Goal: Information Seeking & Learning: Compare options

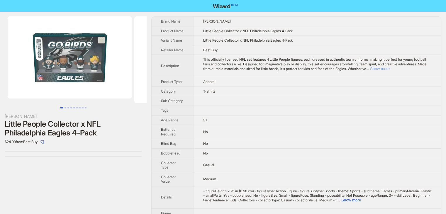
click at [390, 71] on button "Show more" at bounding box center [380, 69] width 20 height 4
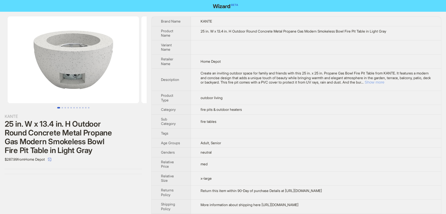
click at [384, 81] on button "Show more" at bounding box center [375, 82] width 20 height 4
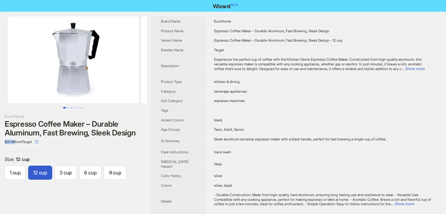
drag, startPoint x: 16, startPoint y: 149, endPoint x: 3, endPoint y: 148, distance: 13.5
click at [1, 150] on div "EuroHome Espresso Coffee Maker – Durable Aluminum, Fast Brewing, Sleek Design $…" at bounding box center [73, 102] width 147 height 180
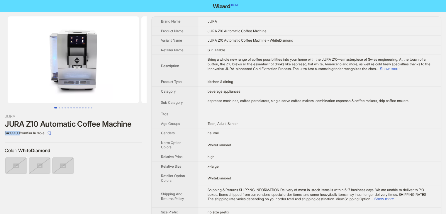
drag, startPoint x: 20, startPoint y: 132, endPoint x: 2, endPoint y: 133, distance: 17.6
click at [2, 133] on div "JURA JURA Z10 Automatic Coffee Machine $4,199.00 from Sur la table Color : Whit…" at bounding box center [73, 99] width 147 height 175
click at [321, 86] on td "kitchen & dining" at bounding box center [319, 82] width 243 height 10
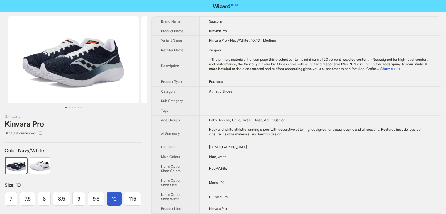
scroll to position [0, 54]
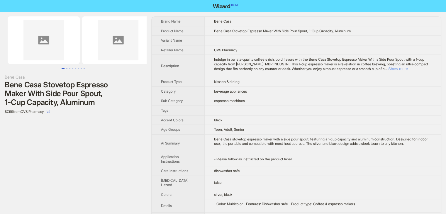
click at [408, 67] on button "Show more" at bounding box center [398, 69] width 20 height 4
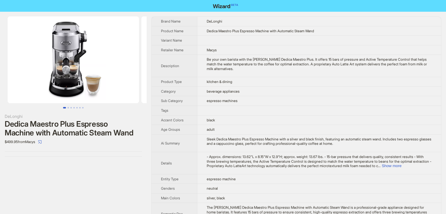
click at [398, 38] on td at bounding box center [319, 41] width 244 height 10
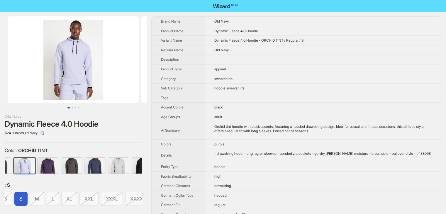
scroll to position [0, 9]
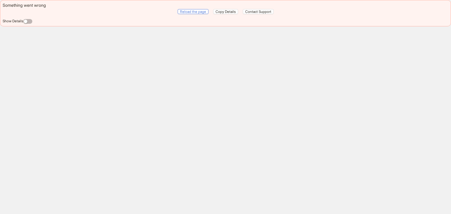
click at [191, 11] on span "Reload the page" at bounding box center [193, 11] width 26 height 4
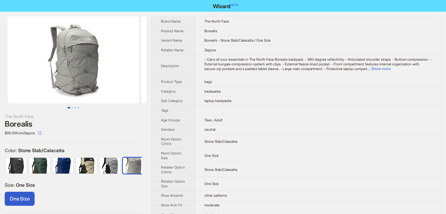
scroll to position [0, 97]
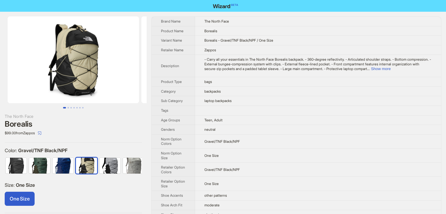
scroll to position [0, 62]
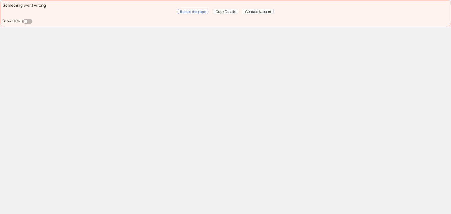
click at [191, 13] on span "Reload the page" at bounding box center [193, 11] width 26 height 4
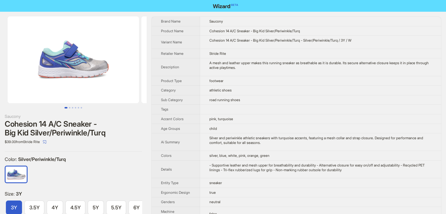
scroll to position [0, 211]
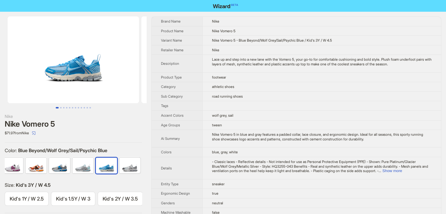
scroll to position [0, 177]
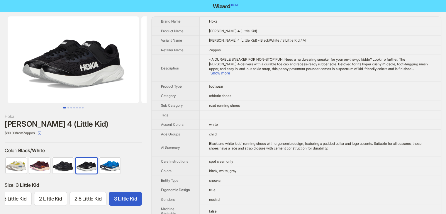
scroll to position [0, 321]
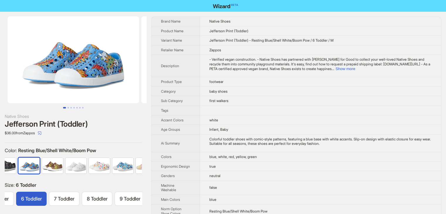
scroll to position [0, 132]
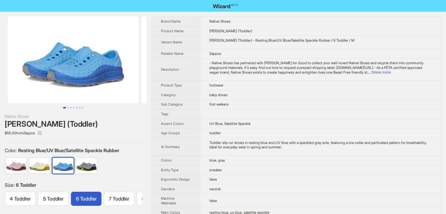
scroll to position [0, 55]
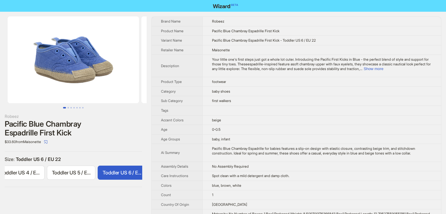
scroll to position [0, 70]
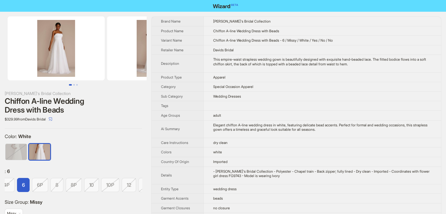
scroll to position [0, 90]
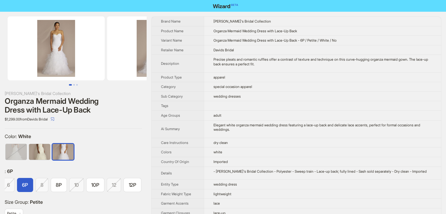
scroll to position [0, 105]
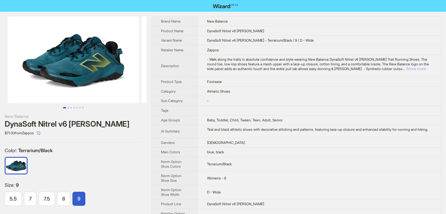
click at [420, 67] on button "Show more" at bounding box center [416, 69] width 20 height 4
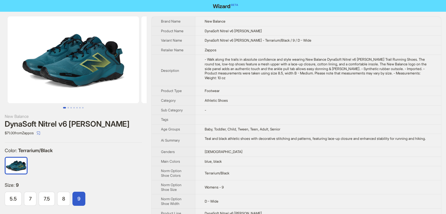
click at [99, 125] on div "DynaSoft Nitrel v6 [PERSON_NAME]" at bounding box center [73, 124] width 137 height 9
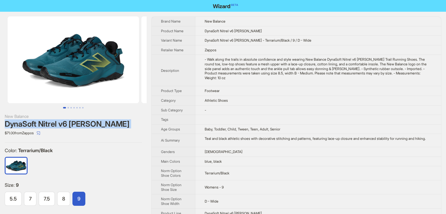
click at [99, 125] on div "DynaSoft Nitrel v6 [PERSON_NAME]" at bounding box center [73, 124] width 137 height 9
click at [113, 125] on div "DynaSoft Nitrel v6 [PERSON_NAME]" at bounding box center [73, 124] width 137 height 9
drag, startPoint x: 102, startPoint y: 125, endPoint x: 4, endPoint y: 113, distance: 99.5
click at [4, 113] on div "New Balance DynaSoft Nitrel v6 [PERSON_NAME] $71.00 from Zappos Color : Terrari…" at bounding box center [73, 130] width 147 height 237
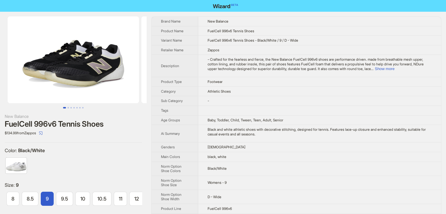
scroll to position [0, 104]
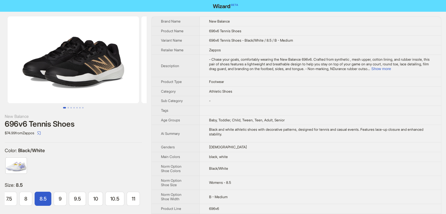
scroll to position [0, 104]
